Goal: Task Accomplishment & Management: Use online tool/utility

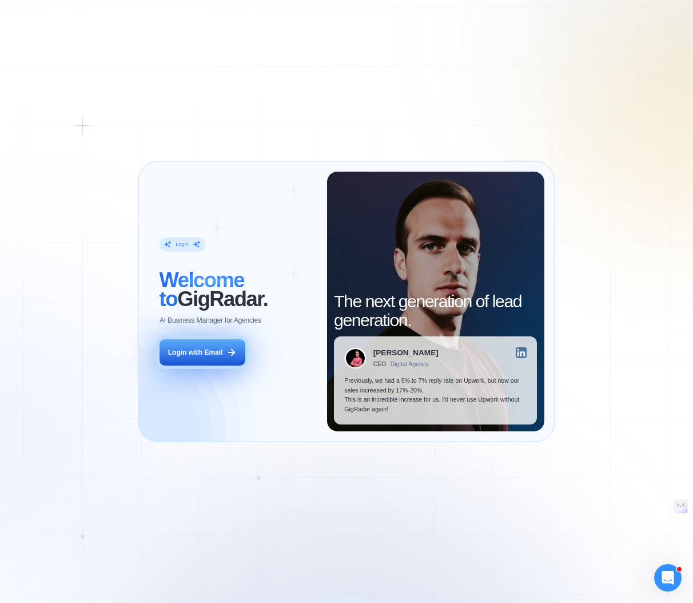
click at [217, 355] on div "Login with Email" at bounding box center [195, 353] width 55 height 10
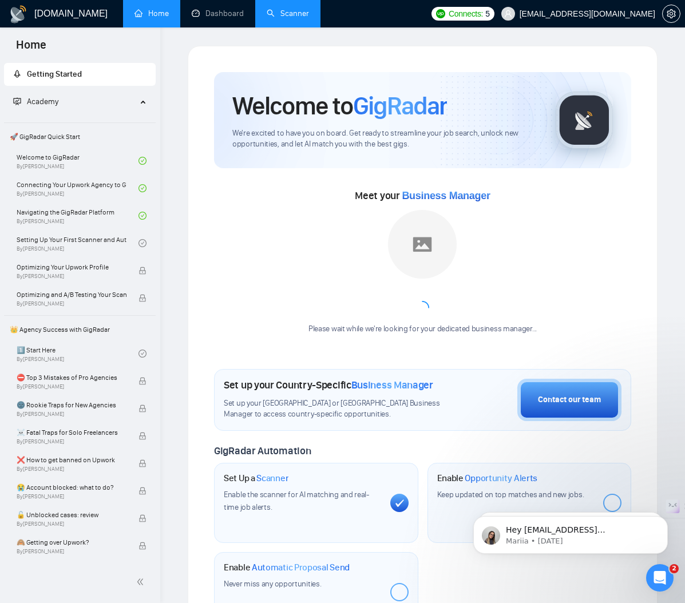
click at [279, 9] on link "Scanner" at bounding box center [288, 14] width 42 height 10
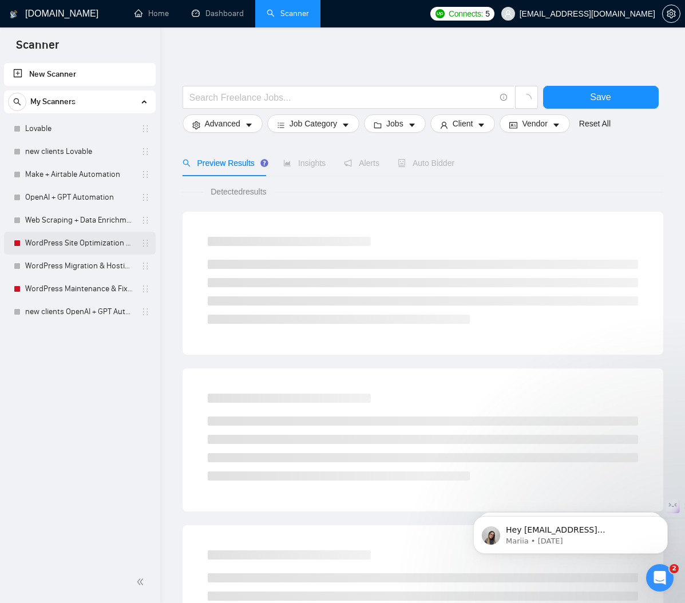
click at [92, 245] on link "WordPress Site Optimization & Hardening" at bounding box center [79, 243] width 109 height 23
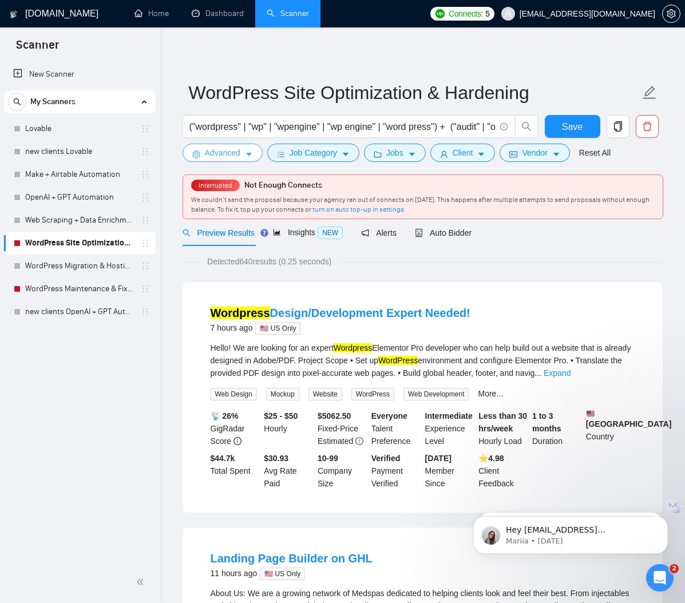
click at [247, 154] on icon "caret-down" at bounding box center [249, 154] width 8 height 8
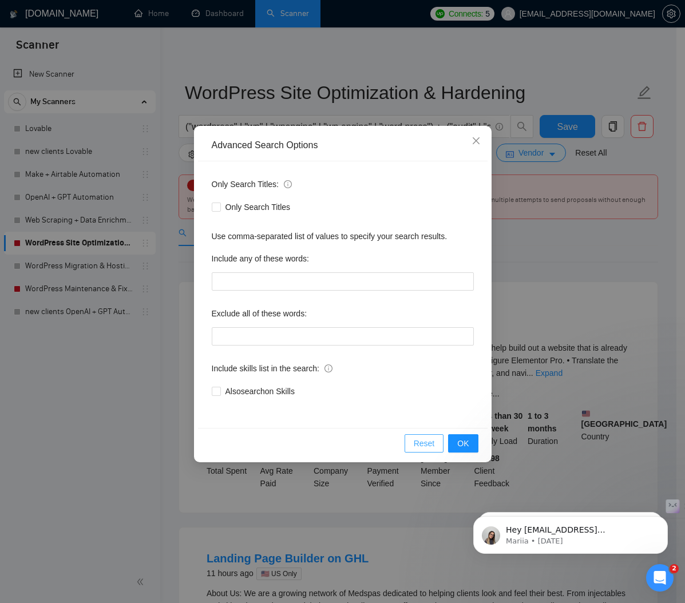
click at [420, 444] on span "Reset" at bounding box center [424, 443] width 21 height 13
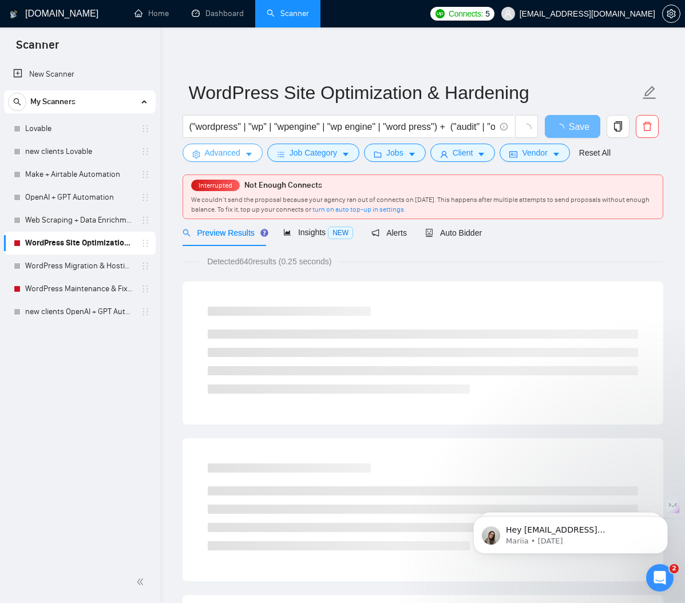
click at [245, 158] on icon "caret-down" at bounding box center [249, 154] width 8 height 8
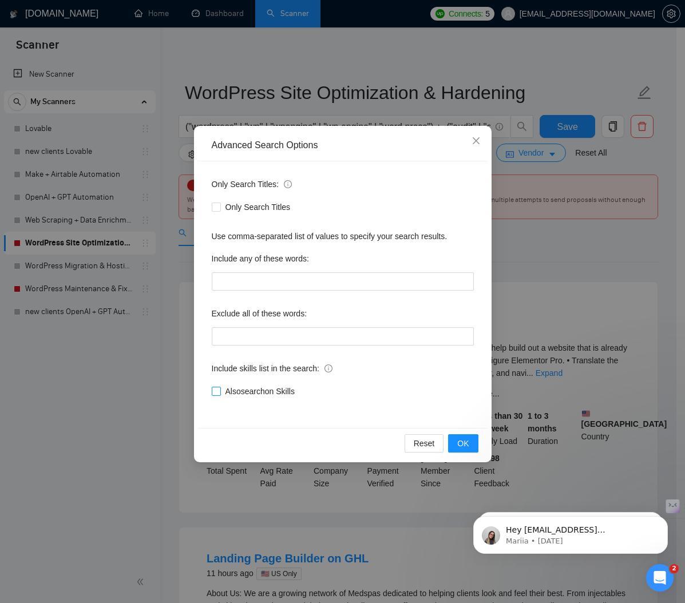
click at [215, 390] on input "Also search on Skills" at bounding box center [216, 391] width 8 height 8
checkbox input "true"
click at [463, 438] on span "OK" at bounding box center [462, 443] width 11 height 13
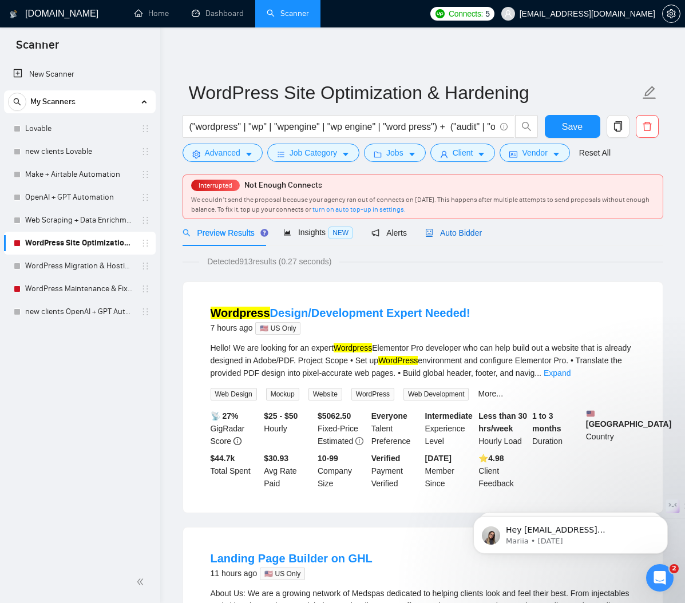
click at [469, 232] on span "Auto Bidder" at bounding box center [453, 232] width 57 height 9
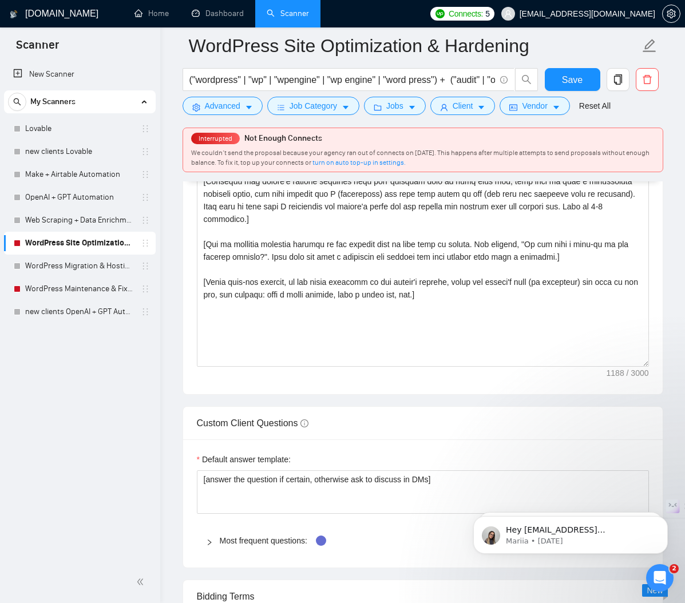
scroll to position [1423, 0]
